Goal: Navigation & Orientation: Go to known website

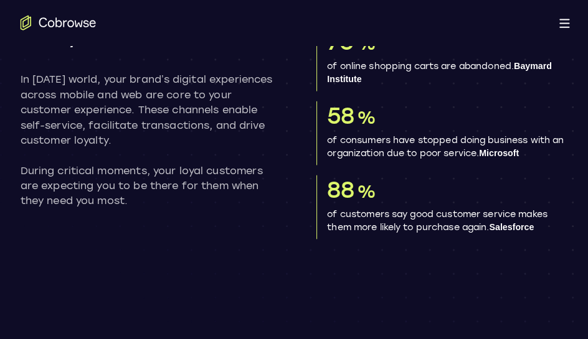
scroll to position [732, 0]
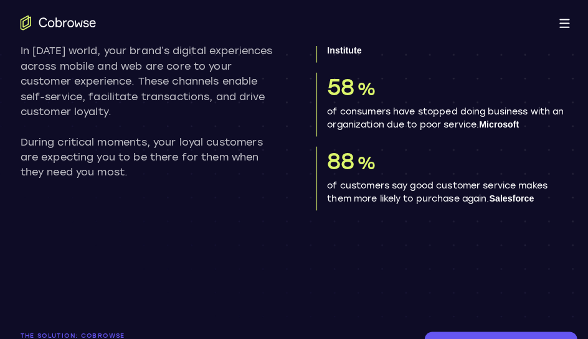
click at [57, 21] on icon "Go to the home page" at bounding box center [58, 21] width 6 height 9
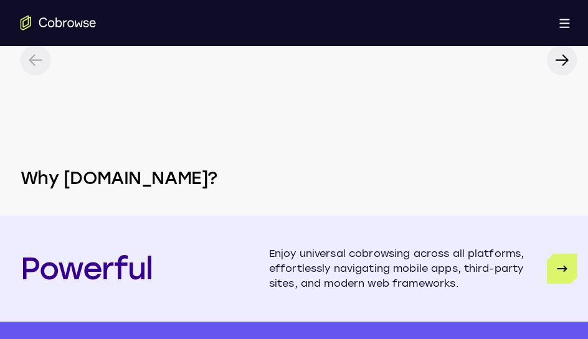
scroll to position [2756, 0]
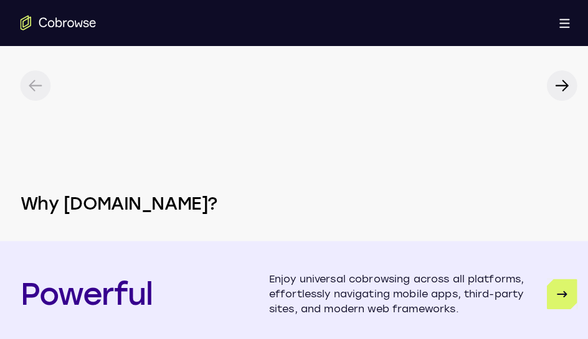
click at [57, 21] on icon "Go to the home page" at bounding box center [58, 21] width 6 height 9
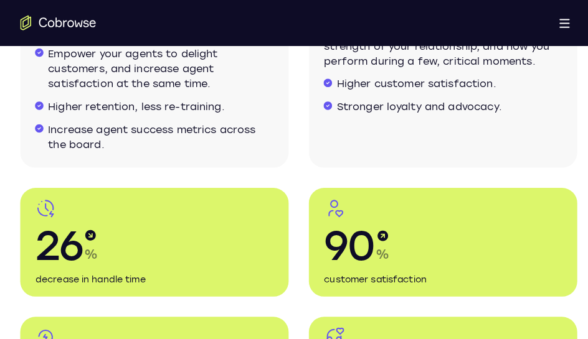
scroll to position [1959, 0]
